Goal: Task Accomplishment & Management: Complete application form

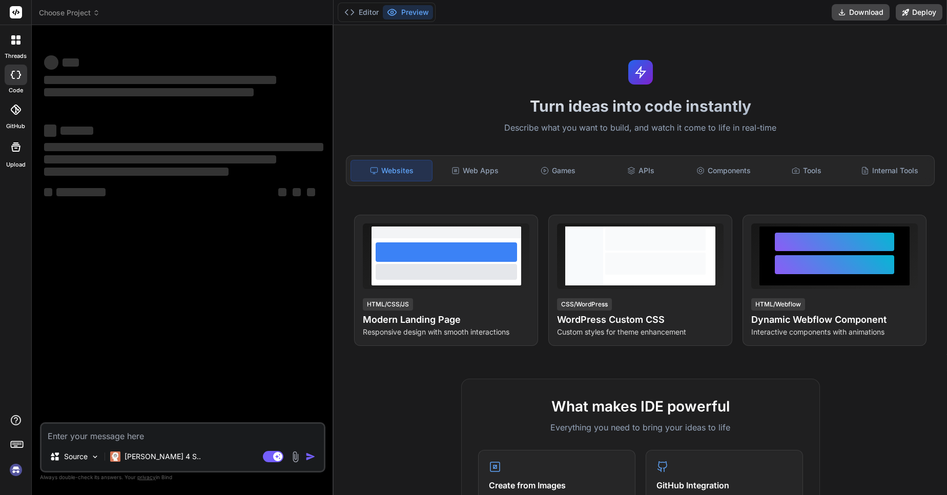
click at [74, 437] on textarea at bounding box center [183, 433] width 283 height 18
type textarea "d"
type textarea "x"
type textarea "dd"
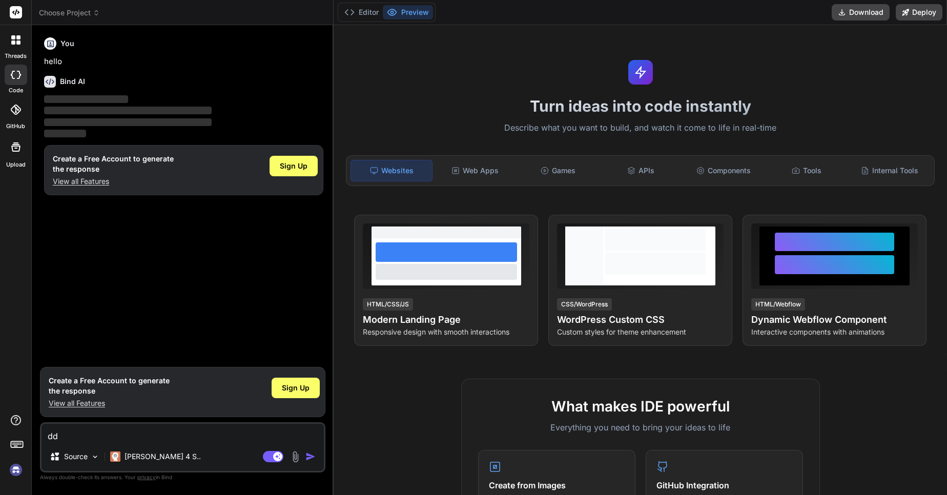
type textarea "x"
type textarea "dd"
click at [307, 458] on img "button" at bounding box center [311, 457] width 10 height 10
type textarea "x"
click at [312, 457] on img "button" at bounding box center [311, 457] width 10 height 10
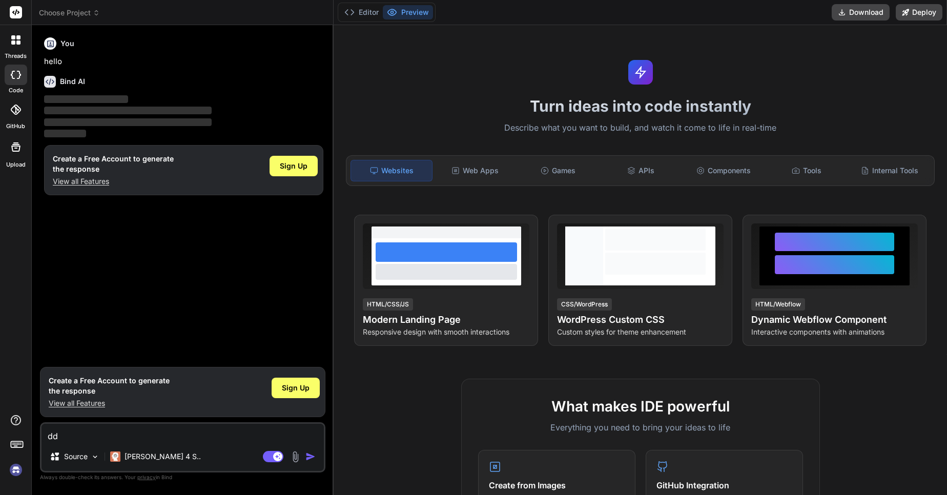
click at [101, 434] on textarea "dd" at bounding box center [183, 433] width 283 height 18
click at [305, 170] on span "Sign Up" at bounding box center [294, 166] width 28 height 10
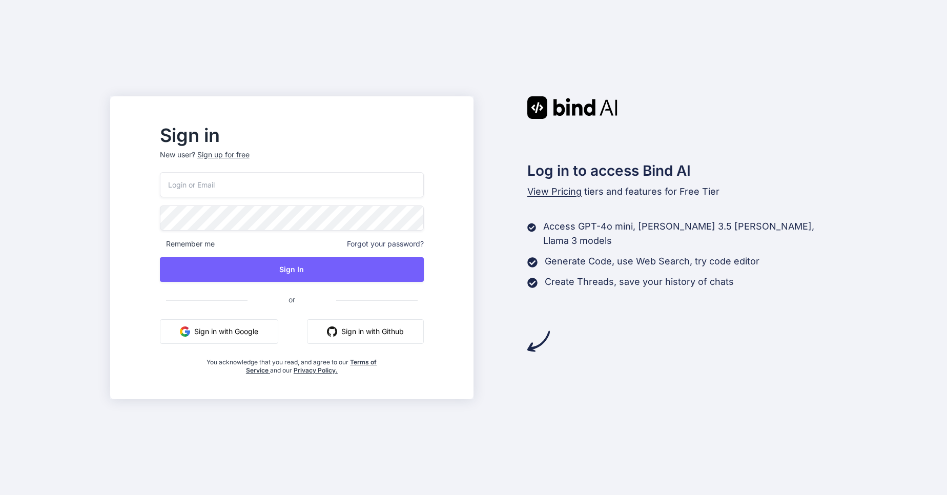
click at [256, 185] on input "email" at bounding box center [292, 184] width 264 height 25
paste input "anktestmail07@yopmail.com"
type input "anktestmail07@yopmail.com"
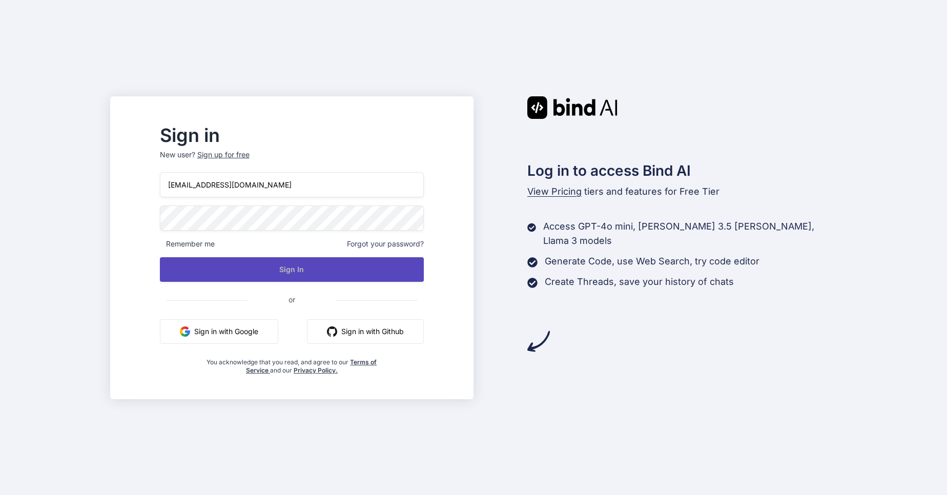
click at [269, 271] on button "Sign In" at bounding box center [292, 269] width 264 height 25
